Goal: Transaction & Acquisition: Book appointment/travel/reservation

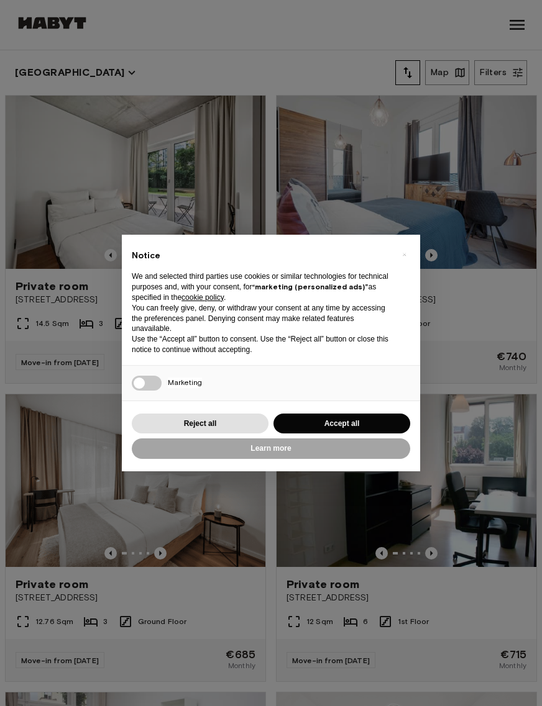
scroll to position [3, 0]
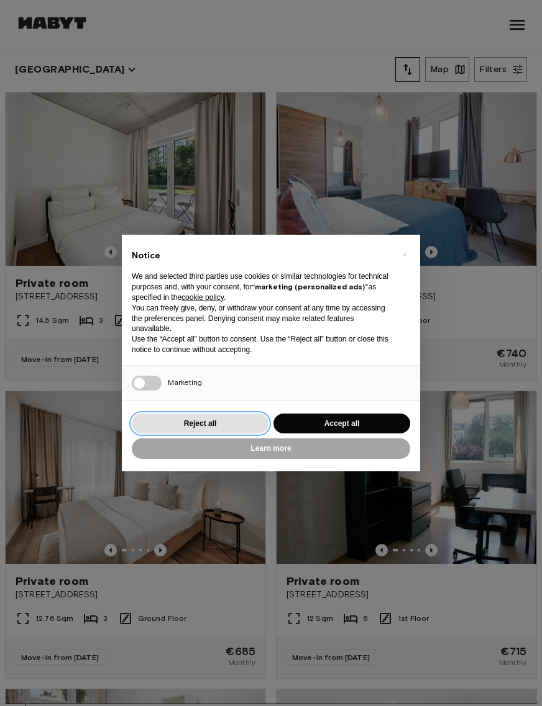
click at [158, 425] on button "Reject all" at bounding box center [200, 424] width 137 height 20
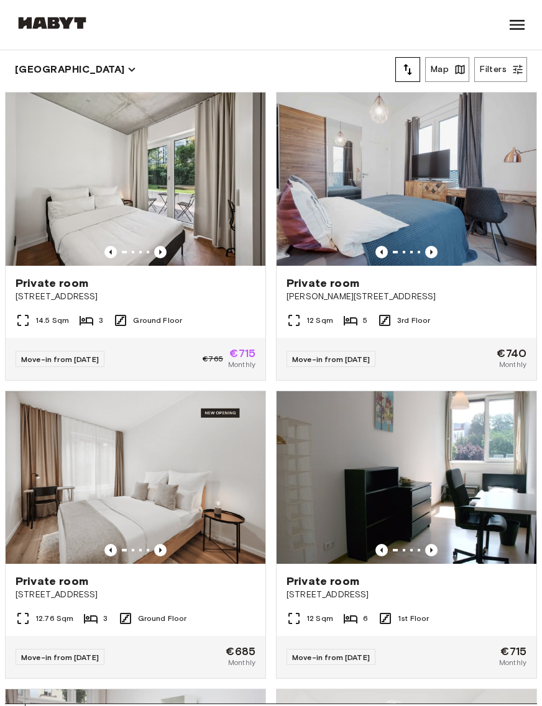
scroll to position [0, 0]
click at [156, 248] on icon "Previous image" at bounding box center [160, 252] width 12 height 12
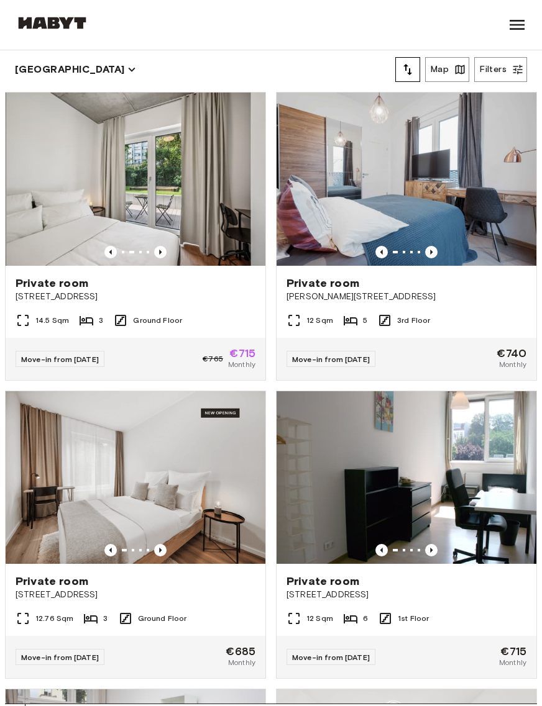
click at [157, 255] on icon "Previous image" at bounding box center [160, 252] width 12 height 12
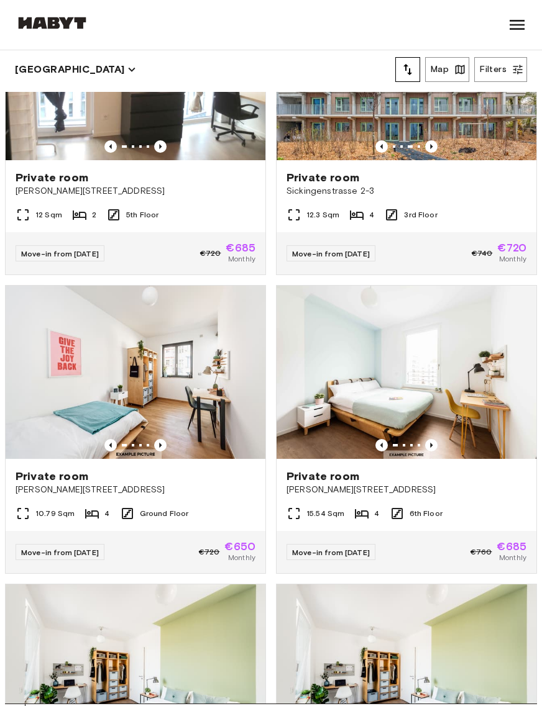
scroll to position [2222, 0]
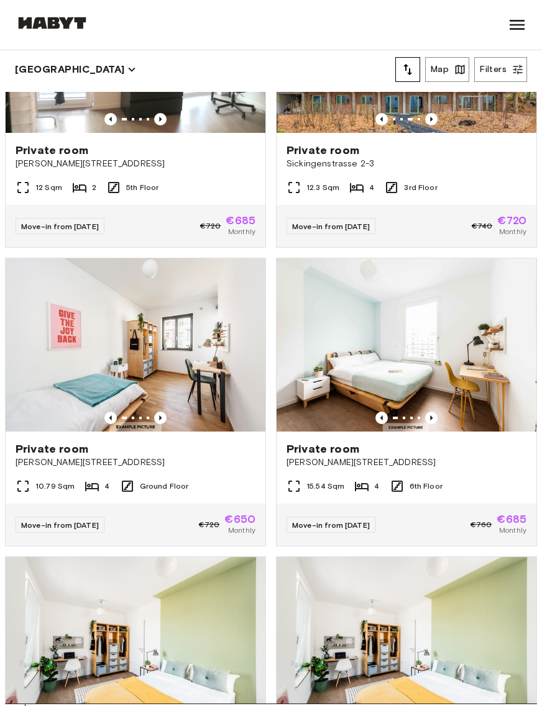
click at [68, 402] on img at bounding box center [136, 344] width 260 height 173
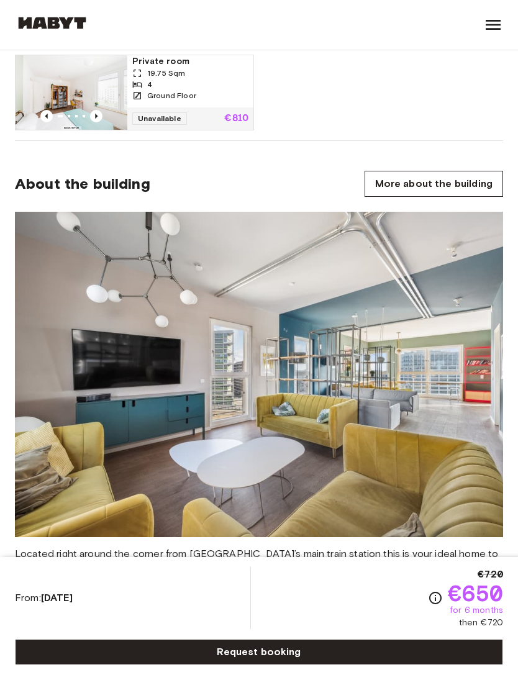
scroll to position [1258, 0]
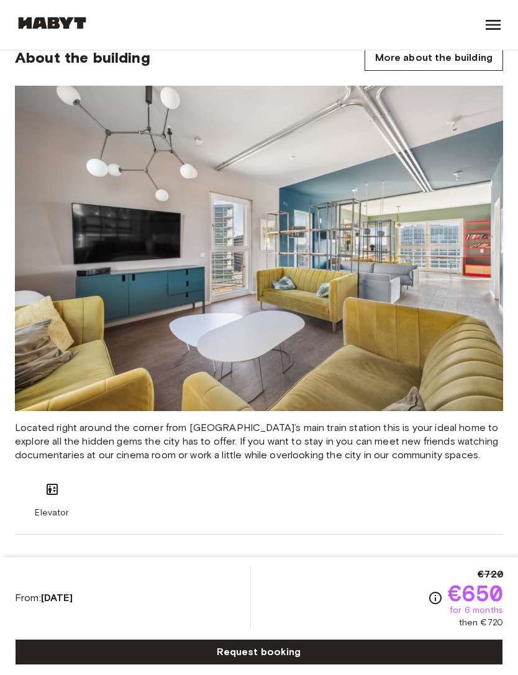
click at [456, 79] on section "About the building More about the building Located right around the corner from…" at bounding box center [259, 275] width 488 height 520
click at [420, 196] on img at bounding box center [259, 248] width 488 height 325
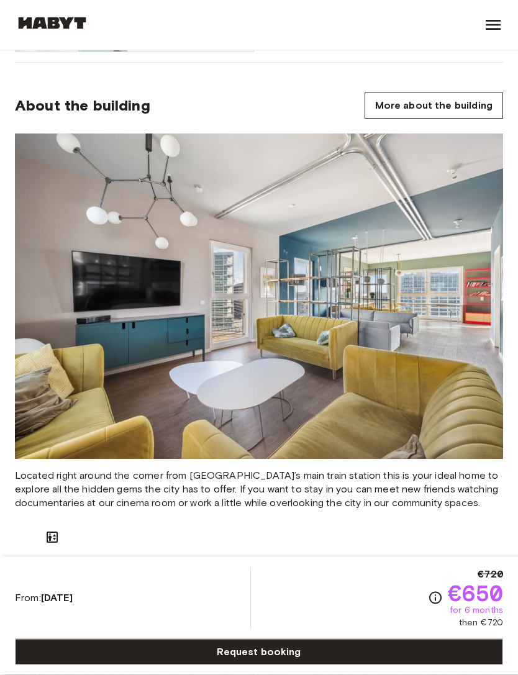
scroll to position [1210, 0]
click at [448, 106] on link "More about the building" at bounding box center [434, 106] width 138 height 26
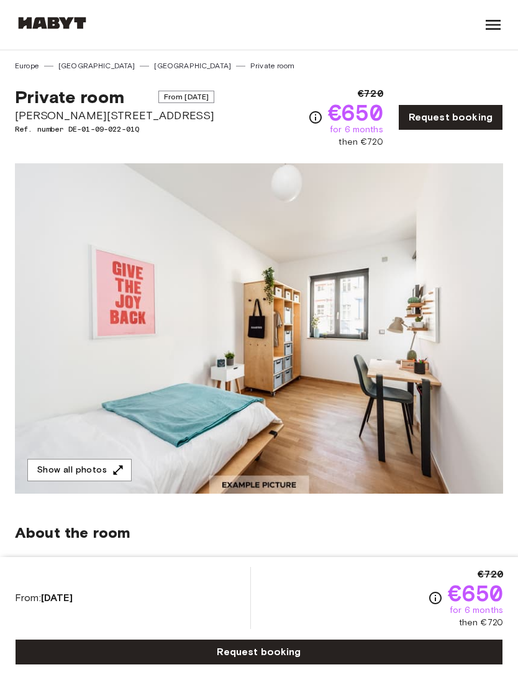
click at [154, 66] on link "[GEOGRAPHIC_DATA]" at bounding box center [192, 65] width 77 height 11
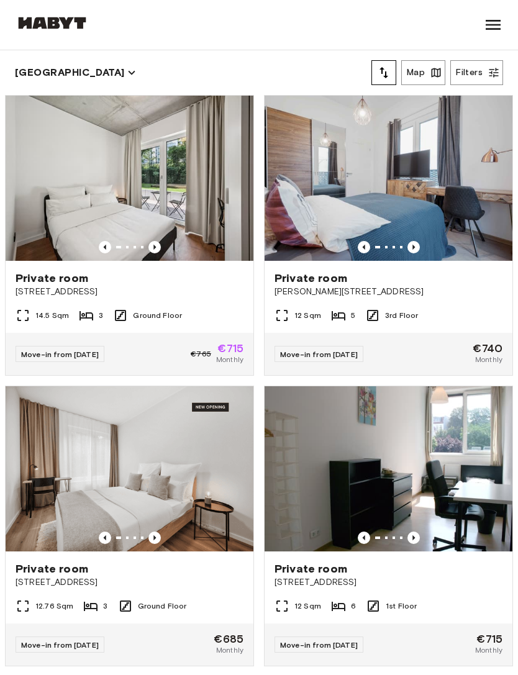
click at [167, 294] on span "Stromstraße 48" at bounding box center [130, 292] width 228 height 12
click at [416, 249] on icon "Previous image" at bounding box center [413, 247] width 12 height 12
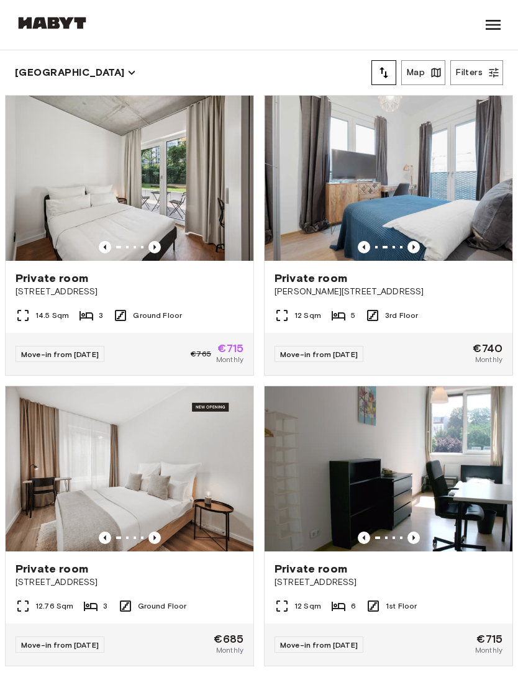
click at [440, 209] on img at bounding box center [389, 178] width 248 height 165
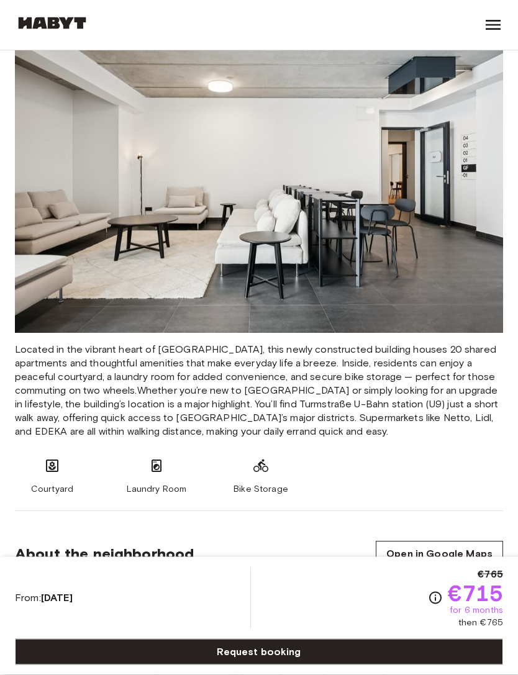
scroll to position [1334, 0]
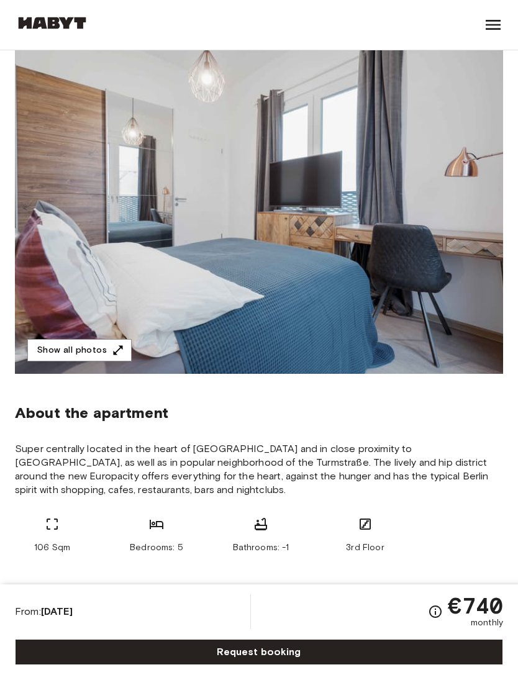
scroll to position [89, 0]
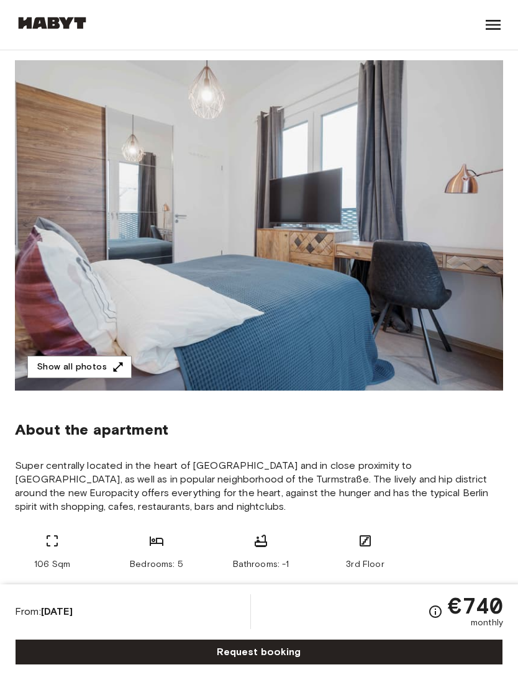
click at [451, 276] on img at bounding box center [259, 225] width 488 height 330
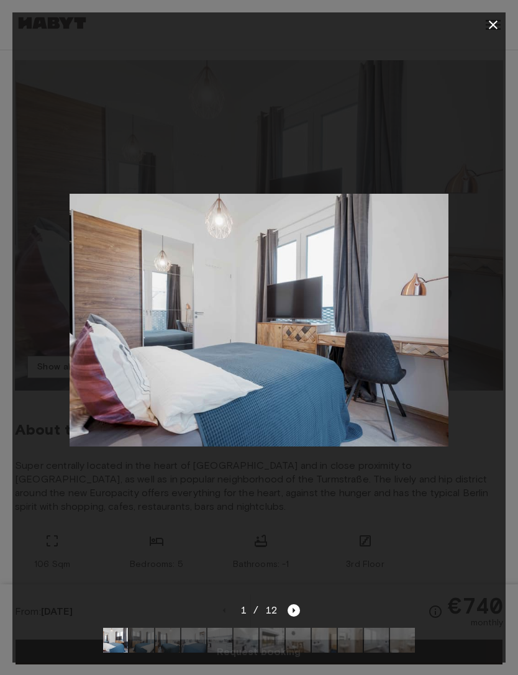
click at [294, 612] on icon "Next image" at bounding box center [294, 610] width 12 height 12
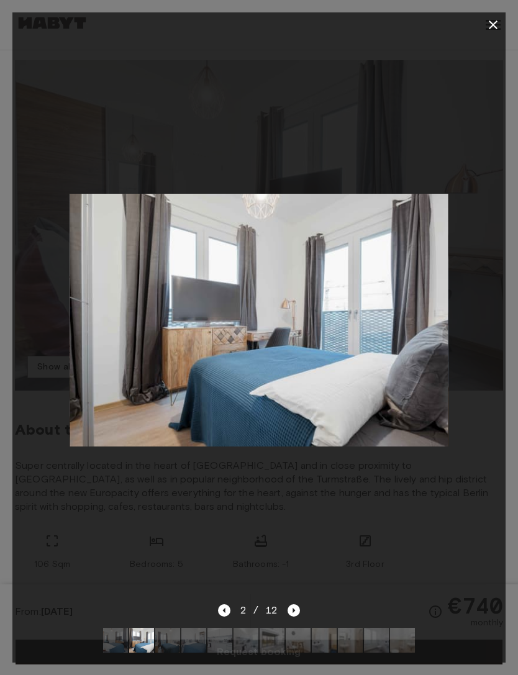
click at [298, 609] on icon "Next image" at bounding box center [294, 610] width 12 height 12
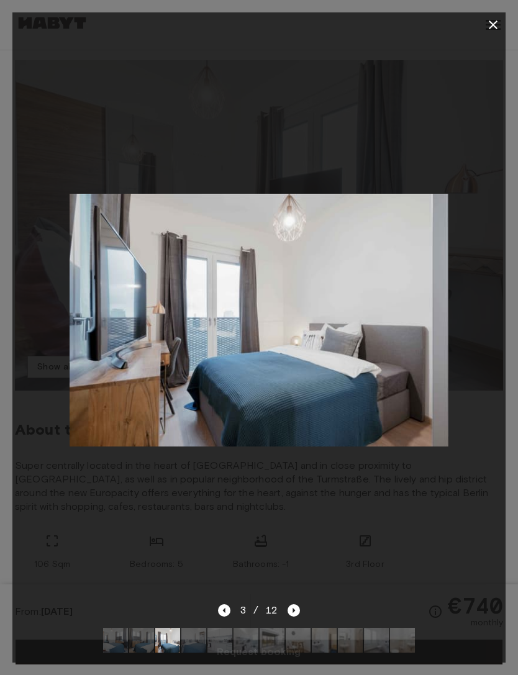
click at [294, 602] on div at bounding box center [258, 320] width 493 height 566
click at [288, 609] on icon "Next image" at bounding box center [294, 610] width 12 height 12
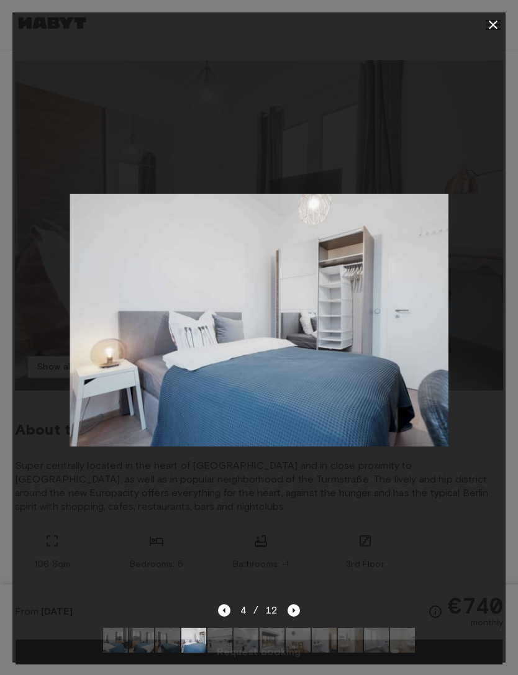
click at [288, 605] on icon "Next image" at bounding box center [294, 610] width 12 height 12
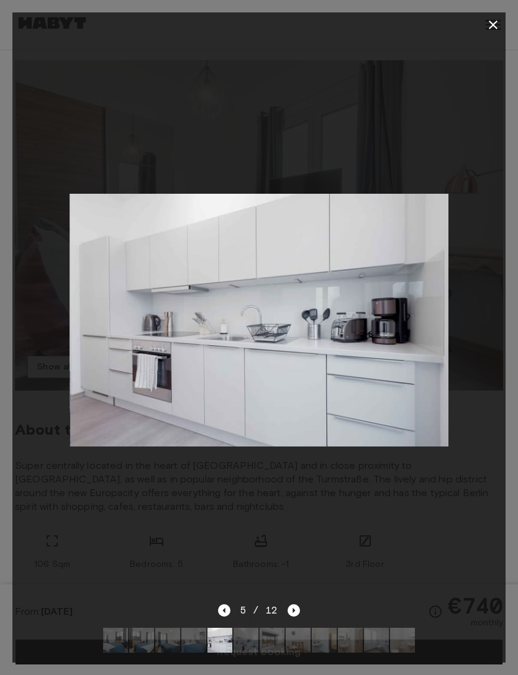
click at [293, 612] on icon "Next image" at bounding box center [294, 610] width 12 height 12
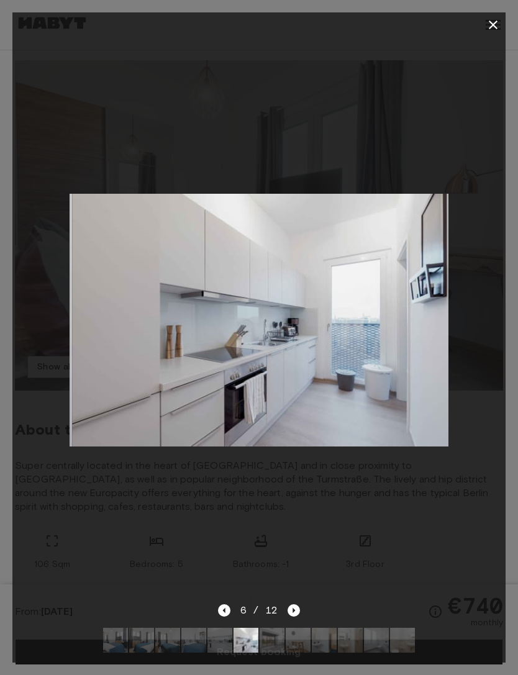
click at [296, 612] on icon "Next image" at bounding box center [294, 610] width 12 height 12
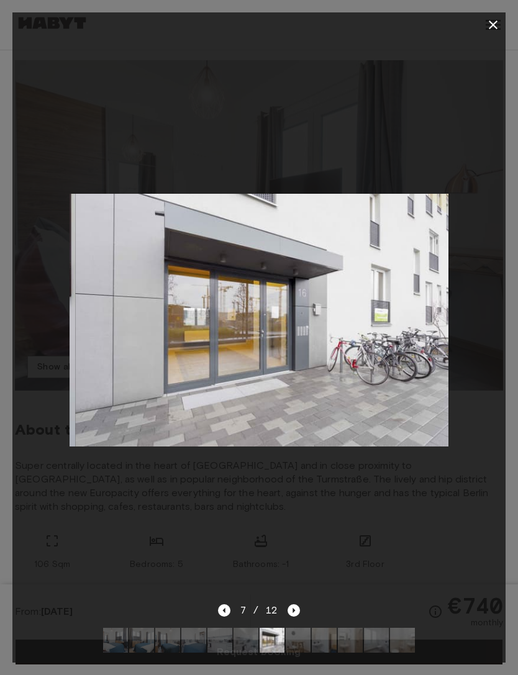
click at [293, 609] on icon "Next image" at bounding box center [294, 610] width 2 height 5
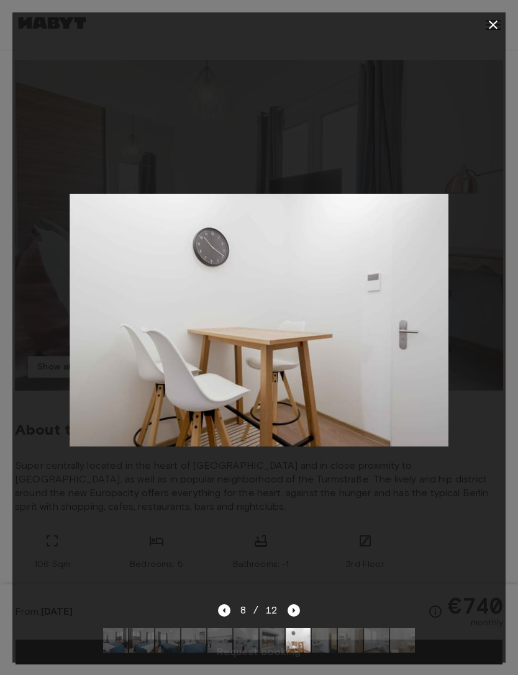
click at [298, 612] on icon "Next image" at bounding box center [294, 610] width 12 height 12
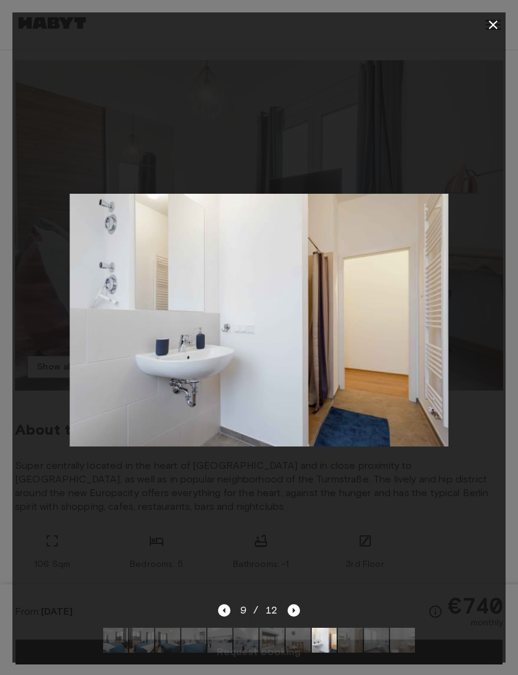
click at [306, 608] on div "9 / 12" at bounding box center [258, 633] width 493 height 60
click at [288, 610] on icon "Next image" at bounding box center [294, 610] width 12 height 12
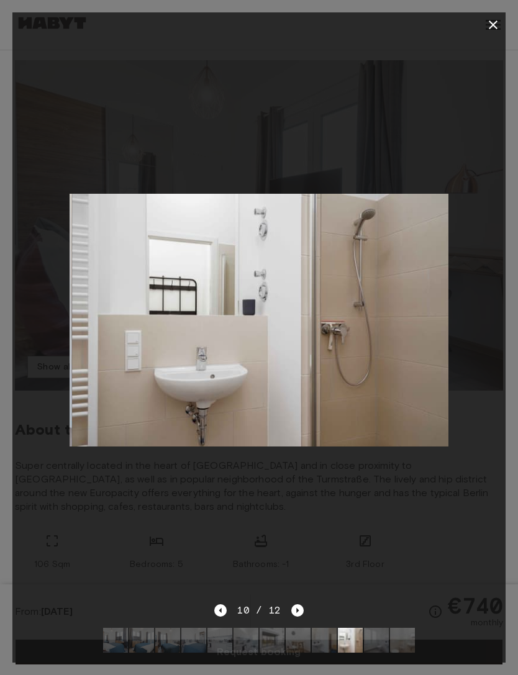
click at [280, 605] on span "10 / 12" at bounding box center [259, 610] width 44 height 15
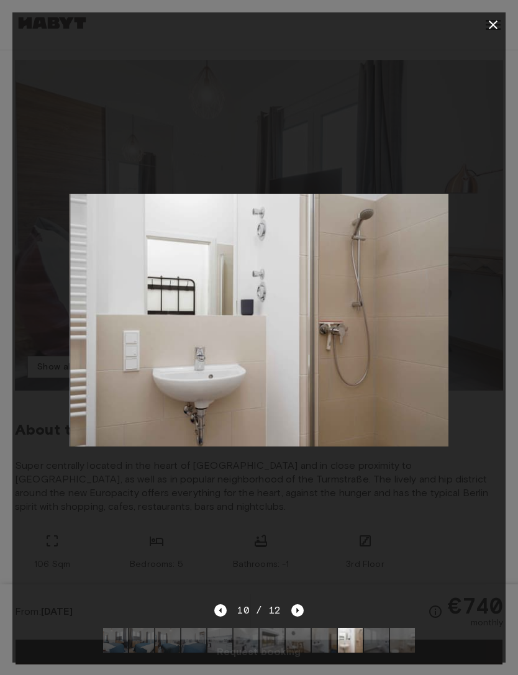
click at [291, 611] on icon "Next image" at bounding box center [297, 610] width 12 height 12
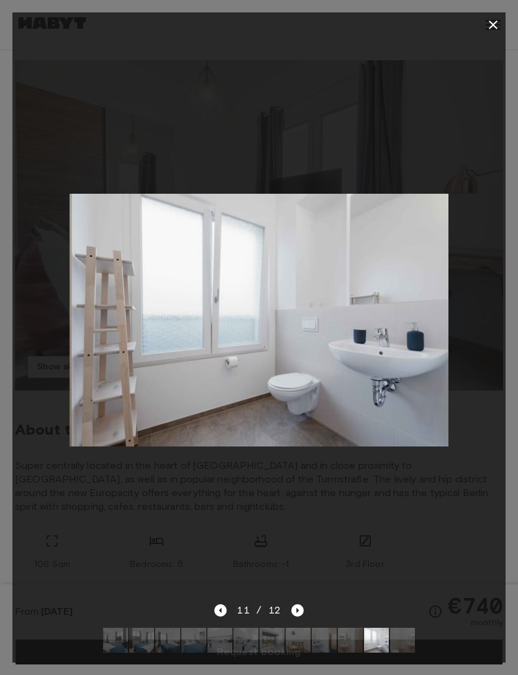
click at [291, 608] on icon "Next image" at bounding box center [297, 610] width 12 height 12
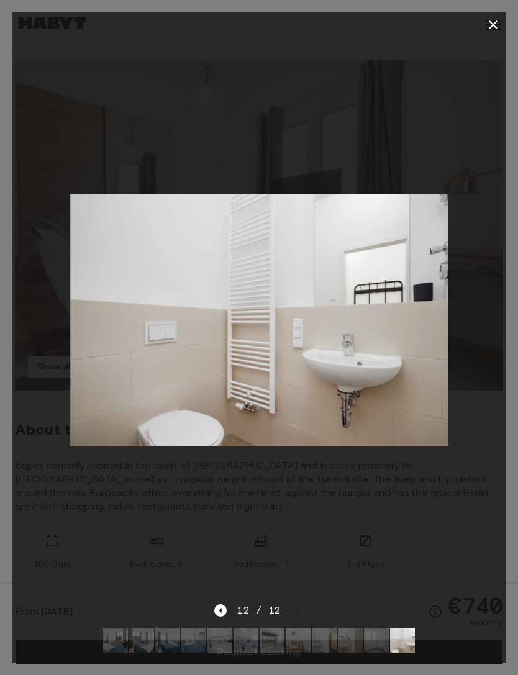
click at [498, 25] on icon "button" at bounding box center [493, 24] width 15 height 15
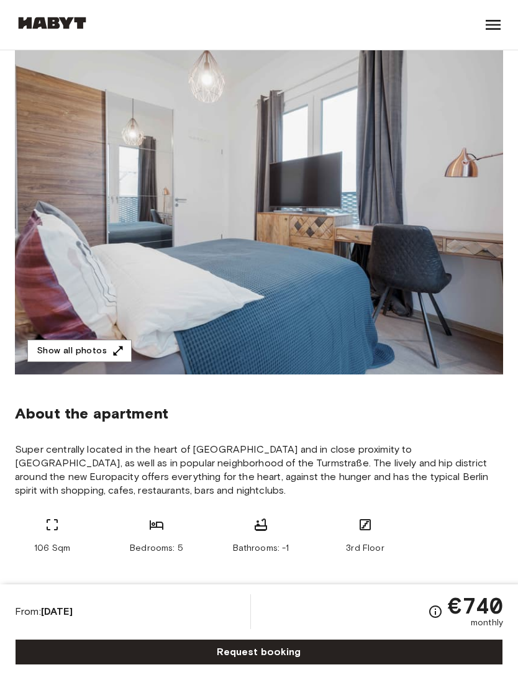
scroll to position [0, 0]
